Goal: Find specific page/section: Find specific page/section

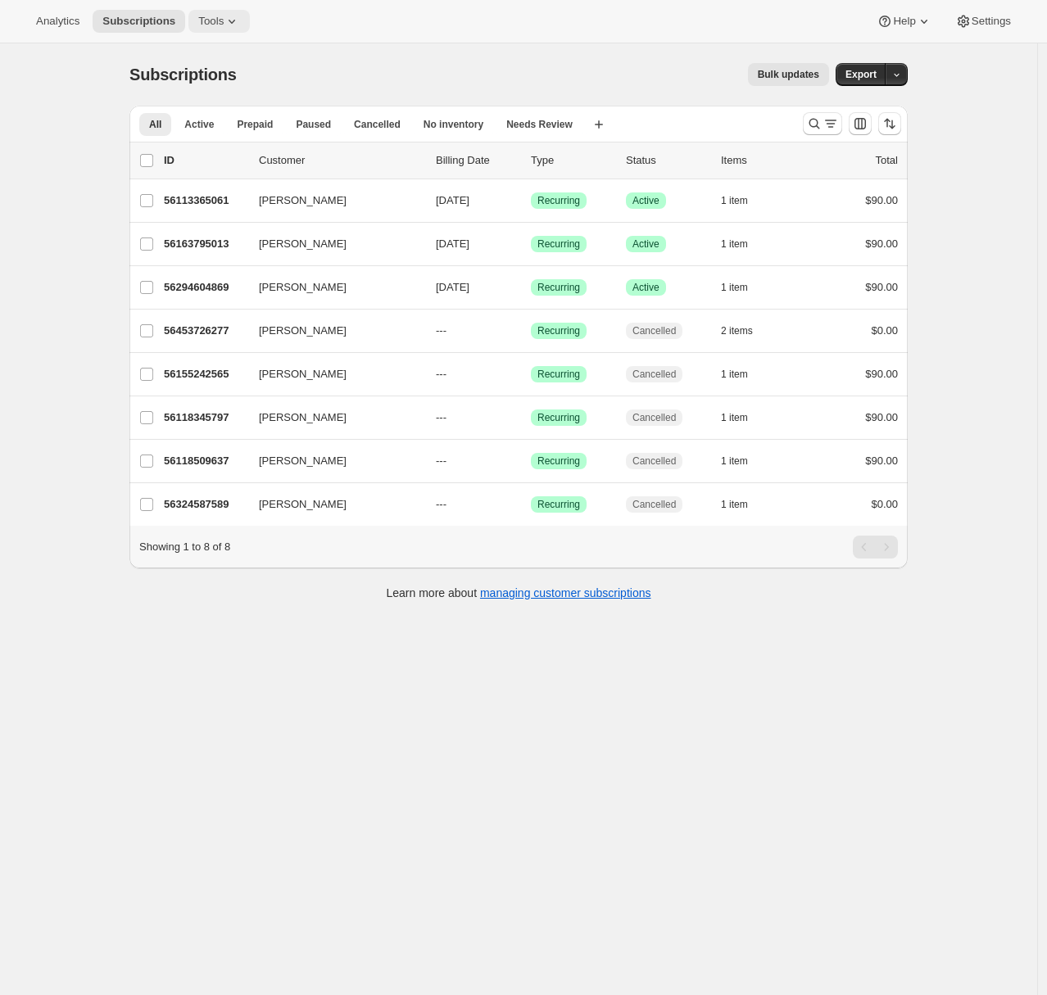
click at [228, 26] on icon at bounding box center [232, 21] width 16 height 16
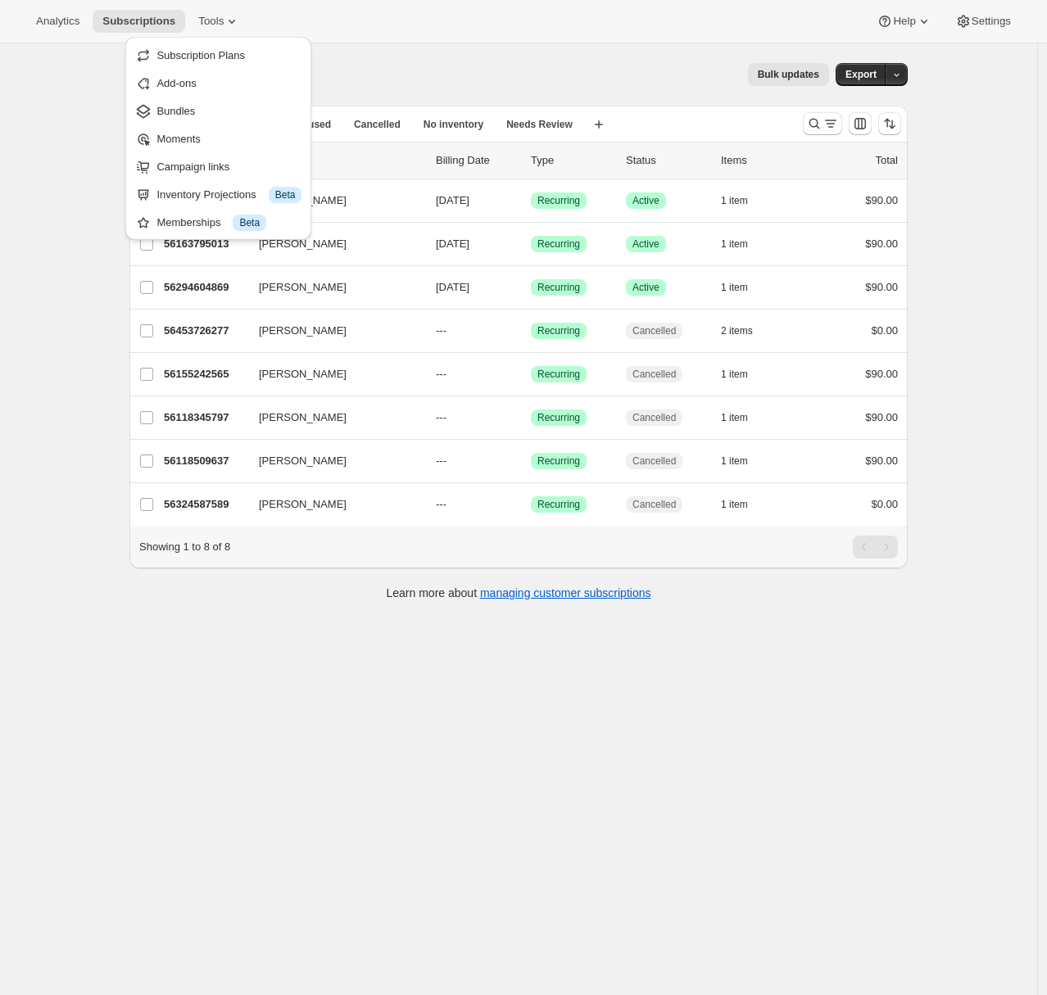
click at [104, 120] on div "Subscriptions. This page is ready Subscriptions Bulk updates More actions Bulk …" at bounding box center [518, 540] width 1037 height 995
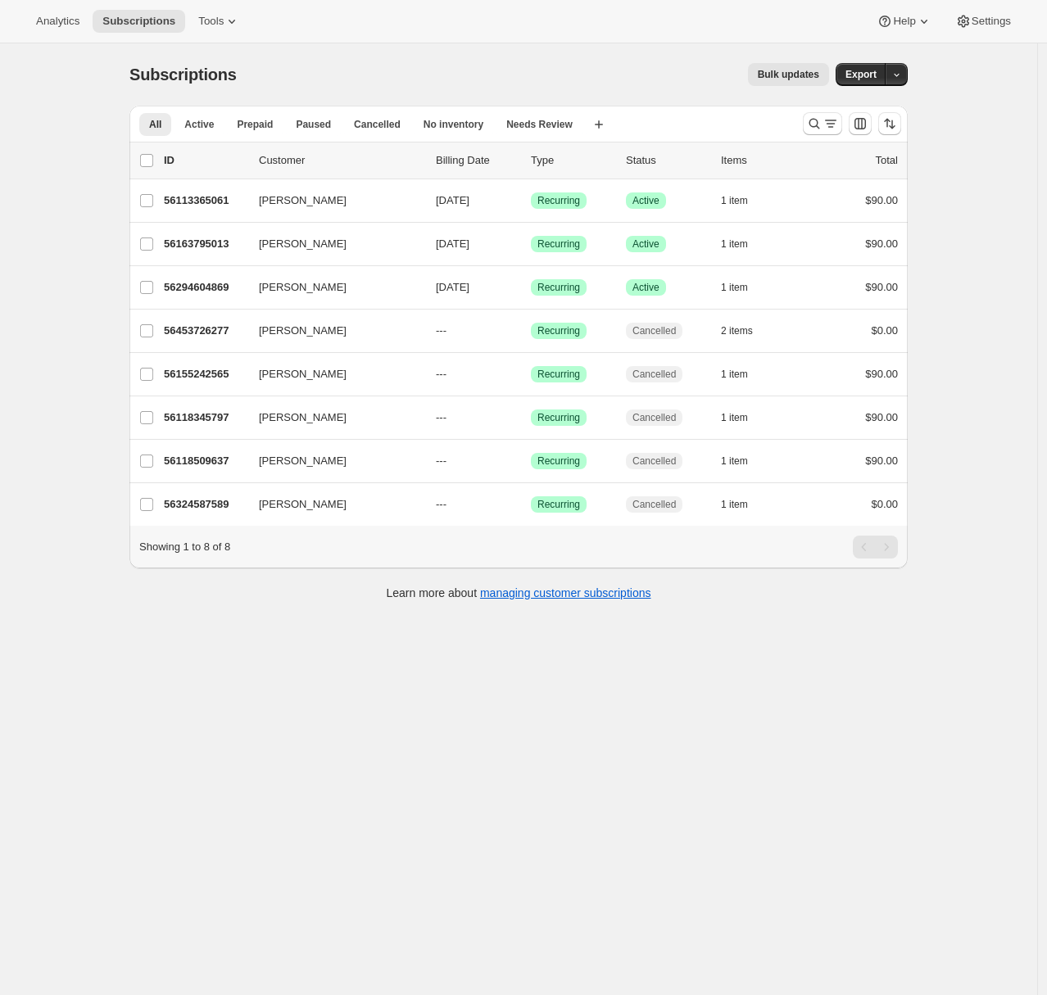
click at [93, 258] on div "Subscriptions. This page is ready Subscriptions Bulk updates More actions Bulk …" at bounding box center [518, 540] width 1037 height 995
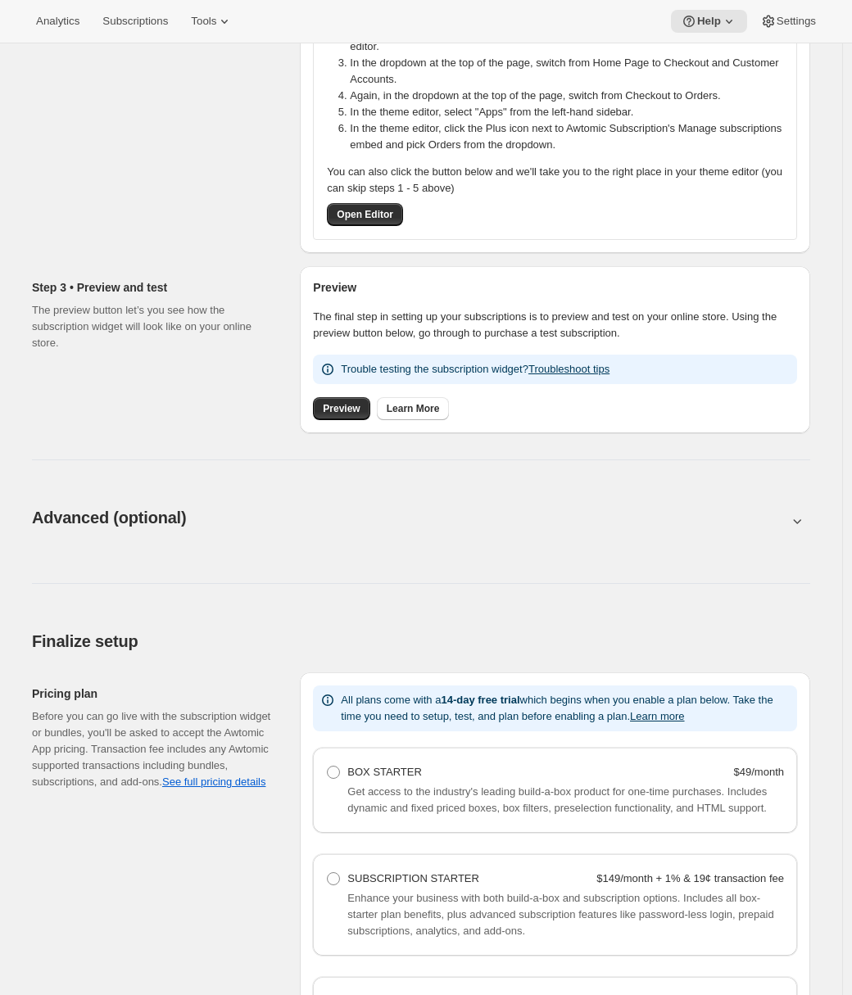
scroll to position [843, 0]
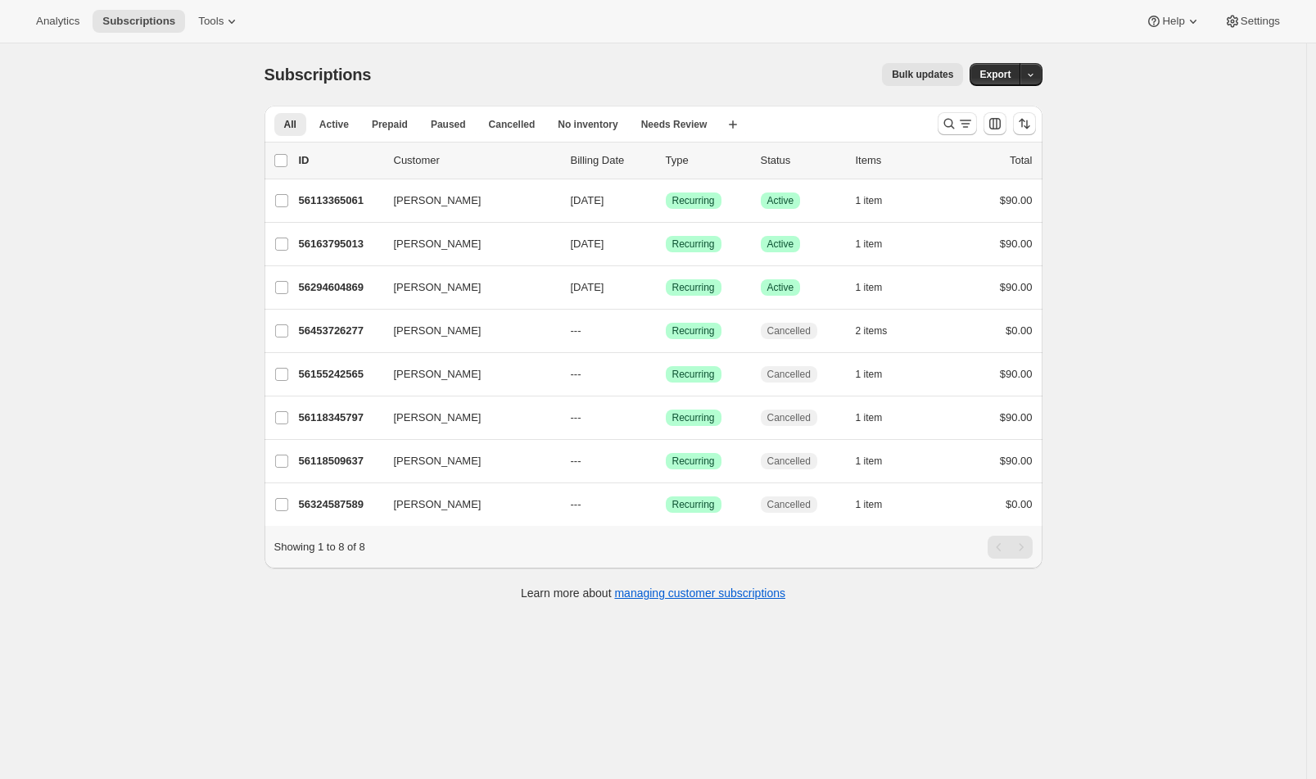
click at [110, 278] on div "Subscriptions. This page is ready Subscriptions Bulk updates More actions Bulk …" at bounding box center [653, 432] width 1306 height 779
click at [151, 161] on div "Subscriptions. This page is ready Subscriptions Bulk updates More actions Bulk …" at bounding box center [653, 432] width 1306 height 779
click at [187, 129] on div "Subscriptions. This page is ready Subscriptions Bulk updates More actions Bulk …" at bounding box center [653, 432] width 1306 height 779
